Goal: Information Seeking & Learning: Understand process/instructions

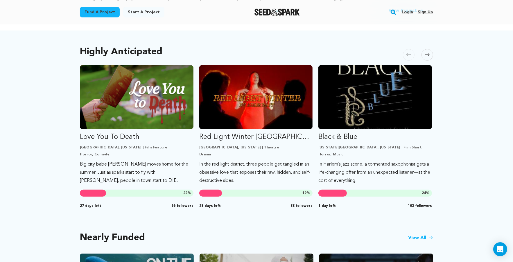
scroll to position [292, 0]
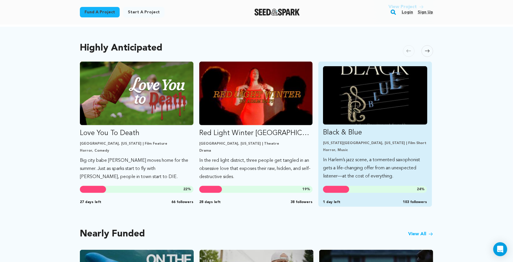
click at [351, 135] on p "Black & Blue" at bounding box center [375, 132] width 104 height 9
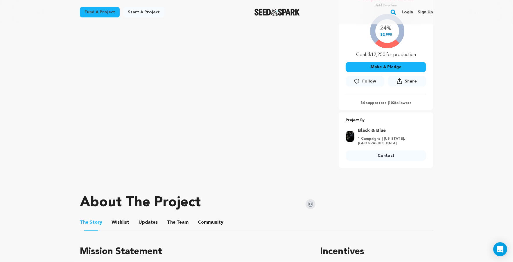
scroll to position [165, 0]
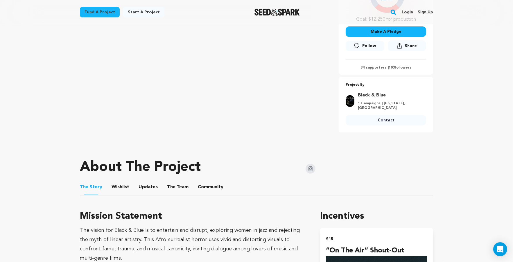
click at [375, 69] on p "84 supporters | 103 followers" at bounding box center [386, 67] width 80 height 5
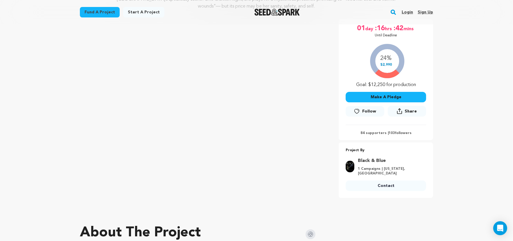
scroll to position [106, 0]
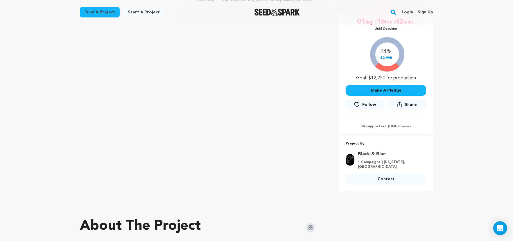
click at [408, 12] on link "Login" at bounding box center [407, 12] width 11 height 9
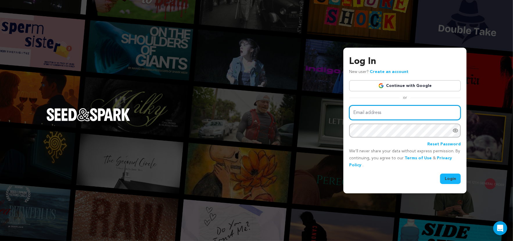
type input "zahrijosita@gmail.com"
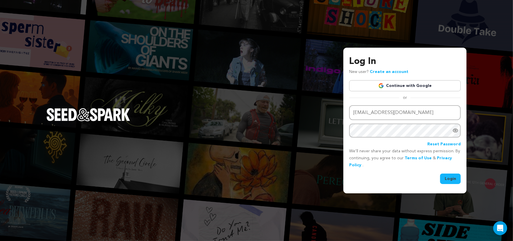
click at [451, 177] on button "Login" at bounding box center [450, 178] width 21 height 10
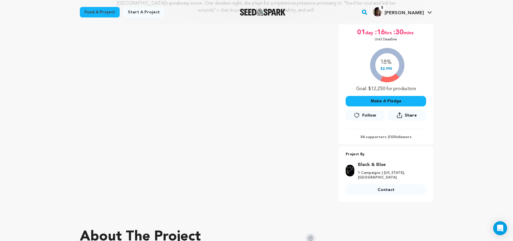
scroll to position [109, 0]
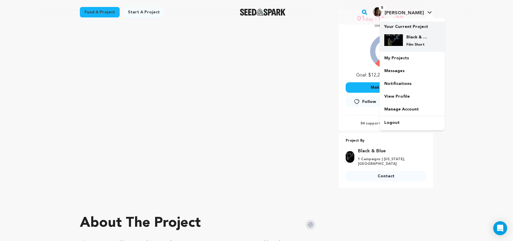
click at [412, 38] on h4 "Black & Blue" at bounding box center [416, 37] width 21 height 6
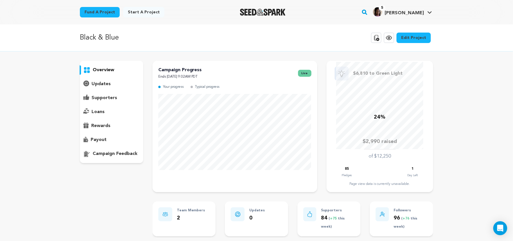
click at [108, 97] on p "supporters" at bounding box center [105, 97] width 26 height 7
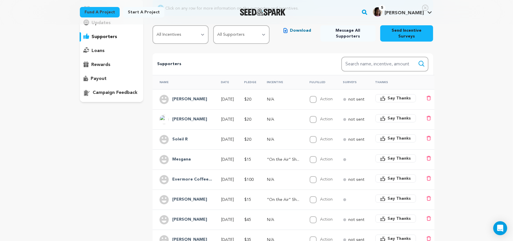
scroll to position [18, 0]
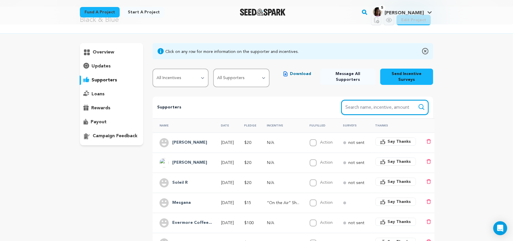
click at [372, 103] on input "Search name, item" at bounding box center [384, 107] width 87 height 15
click at [276, 125] on th "Incentive" at bounding box center [281, 125] width 43 height 14
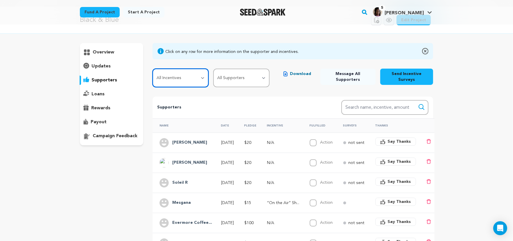
click at [204, 80] on select "All Incentives “On the Air” Shout-Out Behind the Scenes Pass Annotated Digital …" at bounding box center [181, 78] width 56 height 19
click at [153, 69] on select "All Incentives “On the Air” Shout-Out Behind the Scenes Pass Annotated Digital …" at bounding box center [181, 78] width 56 height 19
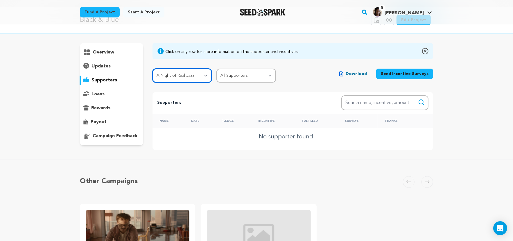
click at [202, 75] on select "All Incentives “On the Air” Shout-Out Behind the Scenes Pass Annotated Digital …" at bounding box center [183, 76] width 60 height 14
click at [153, 69] on select "All Incentives “On the Air” Shout-Out Behind the Scenes Pass Annotated Digital …" at bounding box center [183, 76] width 60 height 14
click at [197, 69] on select "All Incentives “On the Air” Shout-Out Behind the Scenes Pass Annotated Digital …" at bounding box center [183, 76] width 60 height 14
click at [153, 69] on select "All Incentives “On the Air” Shout-Out Behind the Scenes Pass Annotated Digital …" at bounding box center [183, 76] width 60 height 14
click at [197, 74] on select "All Incentives “On the Air” Shout-Out Behind the Scenes Pass Annotated Digital …" at bounding box center [183, 76] width 60 height 14
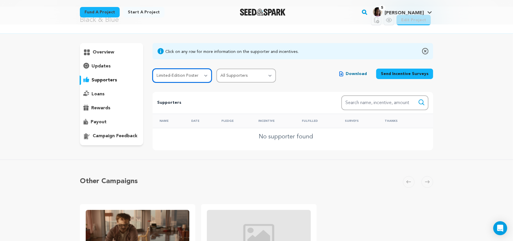
click at [153, 69] on select "All Incentives “On the Air” Shout-Out Behind the Scenes Pass Annotated Digital …" at bounding box center [183, 76] width 60 height 14
click at [196, 71] on select "All Incentives “On the Air” Shout-Out Behind the Scenes Pass Annotated Digital …" at bounding box center [183, 76] width 60 height 14
click at [153, 69] on select "All Incentives “On the Air” Shout-Out Behind the Scenes Pass Annotated Digital …" at bounding box center [183, 76] width 60 height 14
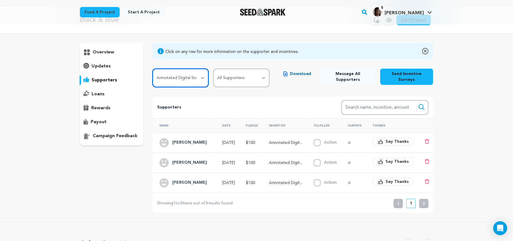
click at [193, 75] on select "All Incentives “On the Air” Shout-Out Behind the Scenes Pass Annotated Digital …" at bounding box center [181, 78] width 56 height 19
click at [153, 69] on select "All Incentives “On the Air” Shout-Out Behind the Scenes Pass Annotated Digital …" at bounding box center [181, 78] width 56 height 19
click at [188, 77] on select "All Incentives “On the Air” Shout-Out Behind the Scenes Pass Annotated Digital …" at bounding box center [181, 78] width 56 height 19
click at [153, 69] on select "All Incentives “On the Air” Shout-Out Behind the Scenes Pass Annotated Digital …" at bounding box center [181, 78] width 56 height 19
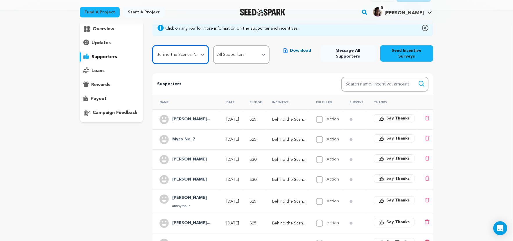
scroll to position [28, 0]
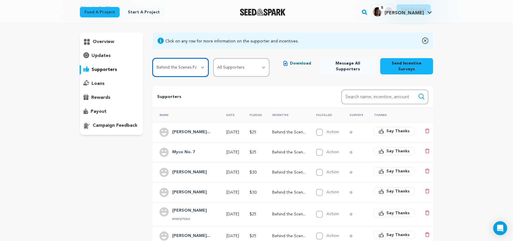
click at [184, 71] on select "All Incentives “On the Air” Shout-Out Behind the Scenes Pass Annotated Digital …" at bounding box center [181, 67] width 56 height 19
click at [153, 58] on select "All Incentives “On the Air” Shout-Out Behind the Scenes Pass Annotated Digital …" at bounding box center [181, 67] width 56 height 19
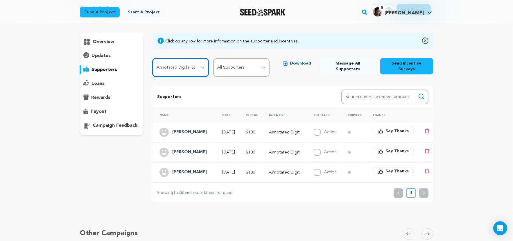
click at [203, 68] on select "All Incentives “On the Air” Shout-Out Behind the Scenes Pass Annotated Digital …" at bounding box center [181, 67] width 56 height 19
click at [153, 58] on select "All Incentives “On the Air” Shout-Out Behind the Scenes Pass Annotated Digital …" at bounding box center [181, 67] width 56 height 19
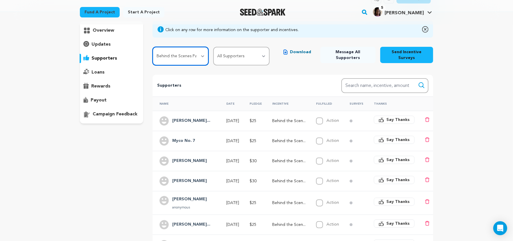
scroll to position [30, 0]
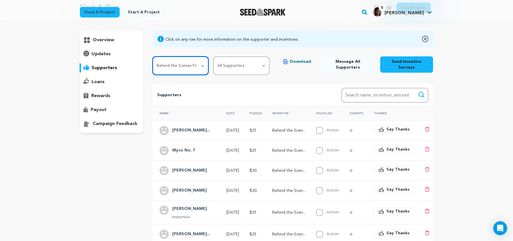
click at [207, 64] on select "All Incentives “On the Air” Shout-Out Behind the Scenes Pass Annotated Digital …" at bounding box center [181, 65] width 56 height 19
select select "113924"
click at [153, 56] on select "All Incentives “On the Air” Shout-Out Behind the Scenes Pass Annotated Digital …" at bounding box center [181, 65] width 56 height 19
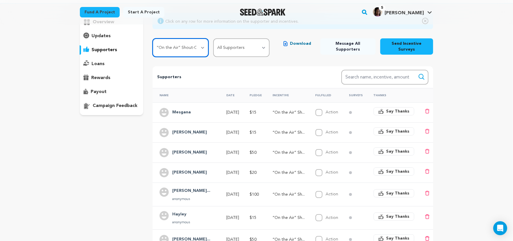
scroll to position [0, 0]
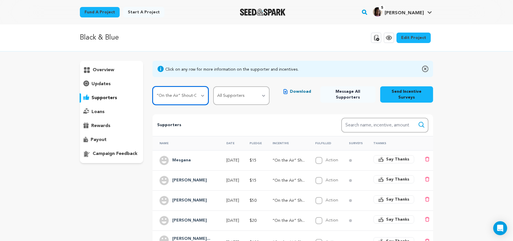
click at [196, 100] on select "All Incentives “On the Air” Shout-Out Behind the Scenes Pass Annotated Digital …" at bounding box center [181, 95] width 56 height 19
click at [153, 86] on select "All Incentives “On the Air” Shout-Out Behind the Scenes Pass Annotated Digital …" at bounding box center [181, 95] width 56 height 19
click at [201, 96] on select "All Incentives “On the Air” Shout-Out Behind the Scenes Pass Annotated Digital …" at bounding box center [181, 95] width 56 height 19
click at [153, 86] on select "All Incentives “On the Air” Shout-Out Behind the Scenes Pass Annotated Digital …" at bounding box center [181, 95] width 56 height 19
click at [203, 96] on select "All Incentives “On the Air” Shout-Out Behind the Scenes Pass Annotated Digital …" at bounding box center [181, 95] width 56 height 19
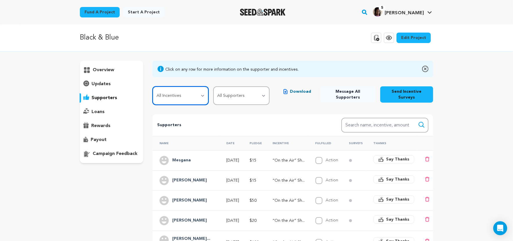
click at [153, 86] on select "All Incentives “On the Air” Shout-Out Behind the Scenes Pass Annotated Digital …" at bounding box center [181, 95] width 56 height 19
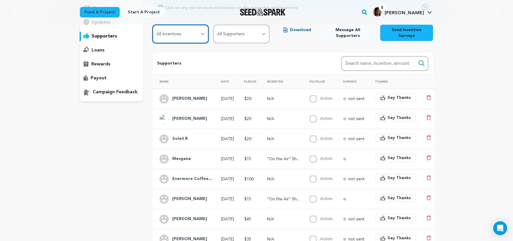
scroll to position [53, 0]
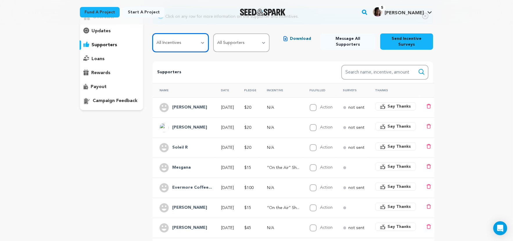
click at [186, 40] on select "All Incentives “On the Air” Shout-Out Behind the Scenes Pass Annotated Digital …" at bounding box center [181, 42] width 56 height 19
click at [153, 33] on select "All Incentives “On the Air” Shout-Out Behind the Scenes Pass Annotated Digital …" at bounding box center [181, 42] width 56 height 19
click at [203, 41] on select "All Incentives “On the Air” Shout-Out Behind the Scenes Pass Annotated Digital …" at bounding box center [181, 42] width 56 height 19
select select "113924"
click at [153, 33] on select "All Incentives “On the Air” Shout-Out Behind the Scenes Pass Annotated Digital …" at bounding box center [181, 42] width 56 height 19
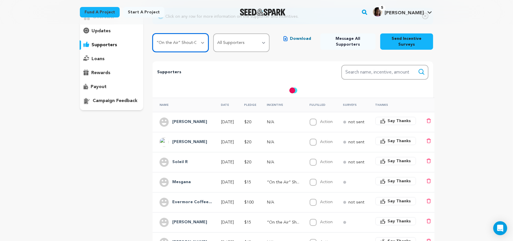
click at [203, 40] on select "All Incentives “On the Air” Shout-Out Behind the Scenes Pass Annotated Digital …" at bounding box center [181, 42] width 56 height 19
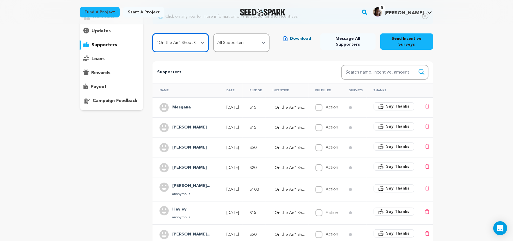
select select
click at [153, 33] on select "All Incentives “On the Air” Shout-Out Behind the Scenes Pass Annotated Digital …" at bounding box center [181, 42] width 56 height 19
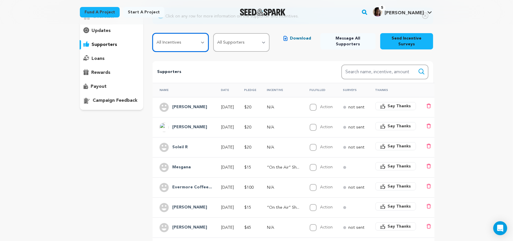
scroll to position [0, 0]
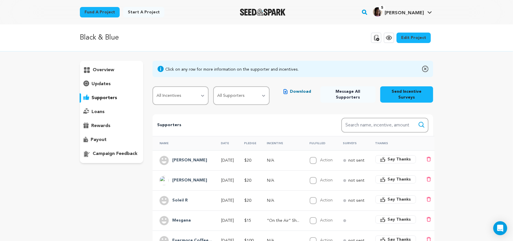
click at [299, 90] on span "Download" at bounding box center [300, 92] width 21 height 6
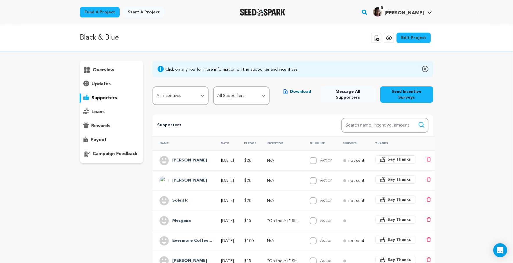
click at [90, 69] on icon at bounding box center [86, 70] width 7 height 7
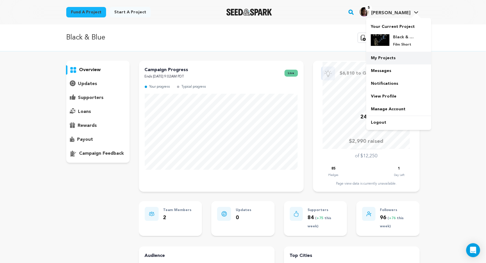
click at [386, 55] on link "My Projects" at bounding box center [398, 58] width 65 height 13
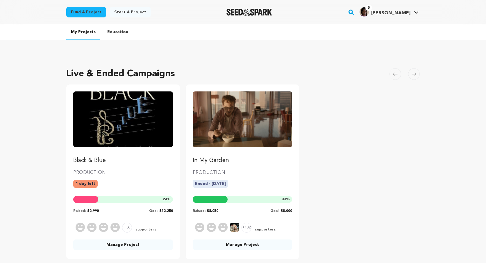
scroll to position [47, 0]
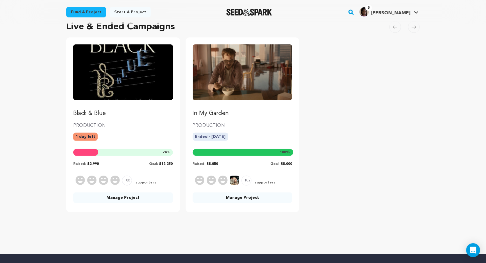
click at [250, 103] on link "In My Garden" at bounding box center [243, 80] width 100 height 73
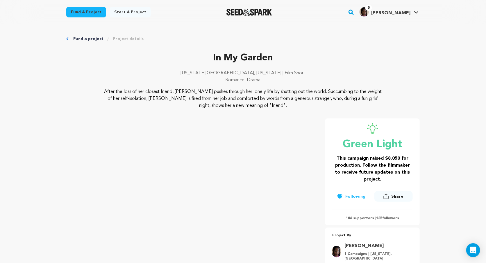
click at [84, 41] on link "Fund a project" at bounding box center [88, 39] width 30 height 6
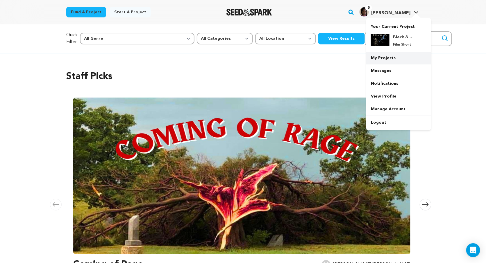
click at [390, 55] on link "My Projects" at bounding box center [398, 58] width 65 height 13
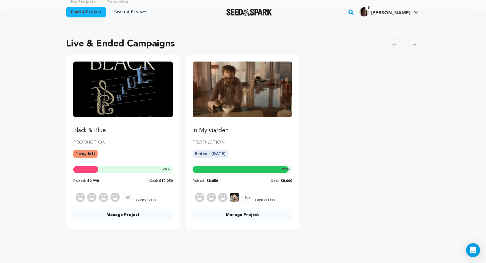
scroll to position [31, 0]
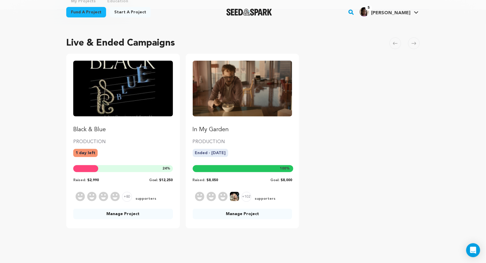
click at [225, 214] on link "Manage Project" at bounding box center [243, 214] width 100 height 10
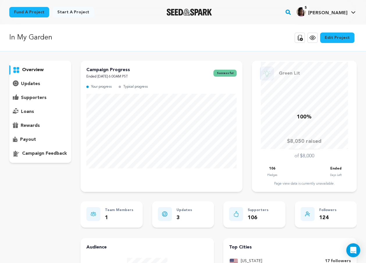
click at [39, 134] on div "overview" at bounding box center [40, 112] width 62 height 102
click at [36, 137] on div "payout" at bounding box center [40, 139] width 62 height 9
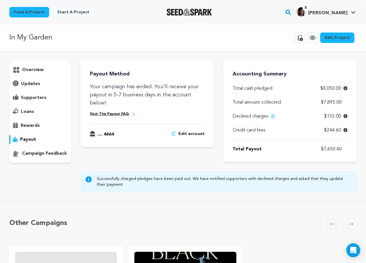
click at [222, 43] on div "In My Garden Copy public preview link View project Edit Project View more optio…" at bounding box center [182, 37] width 347 height 15
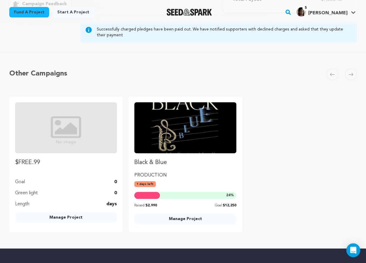
scroll to position [284, 0]
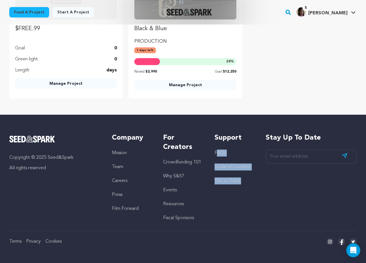
drag, startPoint x: 217, startPoint y: 155, endPoint x: 209, endPoint y: 218, distance: 62.9
click at [209, 218] on div "Copyright © 2025 Seed&Spark All rights reserved Company Mission Team Careers Pr…" at bounding box center [182, 177] width 347 height 88
click at [247, 167] on link "Code of Conduct" at bounding box center [232, 167] width 36 height 5
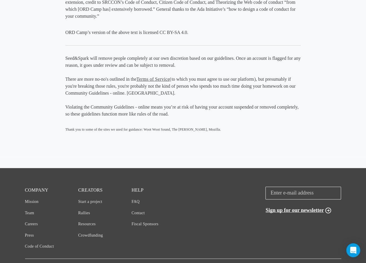
scroll to position [793, 0]
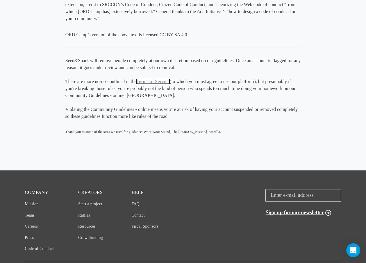
click at [144, 83] on link "Terms of Service" at bounding box center [152, 81] width 33 height 5
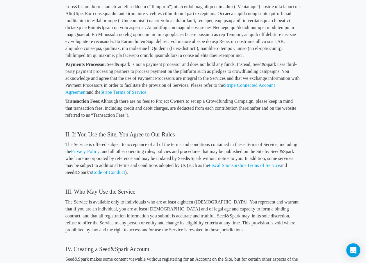
scroll to position [375, 0]
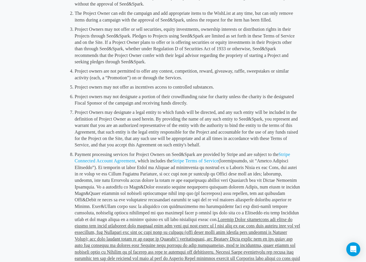
scroll to position [3680, 0]
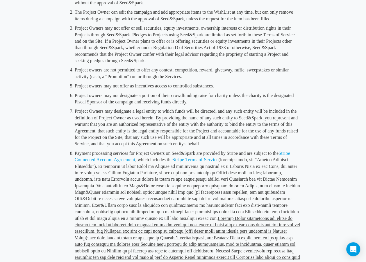
drag, startPoint x: 218, startPoint y: 82, endPoint x: 161, endPoint y: 83, distance: 57.0
click at [161, 83] on li "Project owners may not offer as incentives access to controlled substances." at bounding box center [188, 85] width 226 height 9
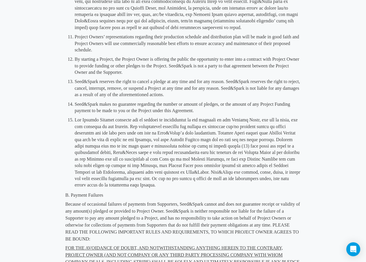
scroll to position [4112, 0]
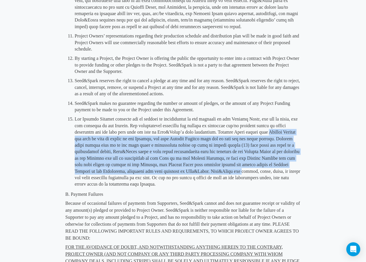
drag, startPoint x: 216, startPoint y: 126, endPoint x: 141, endPoint y: 164, distance: 83.7
click at [141, 164] on li at bounding box center [188, 151] width 226 height 74
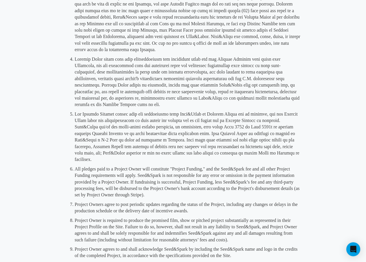
scroll to position [4772, 0]
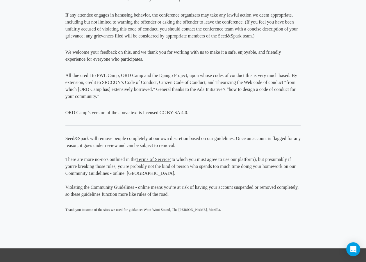
scroll to position [721, 0]
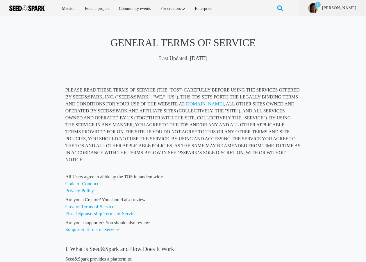
scroll to position [4443, 0]
